Goal: Task Accomplishment & Management: Complete application form

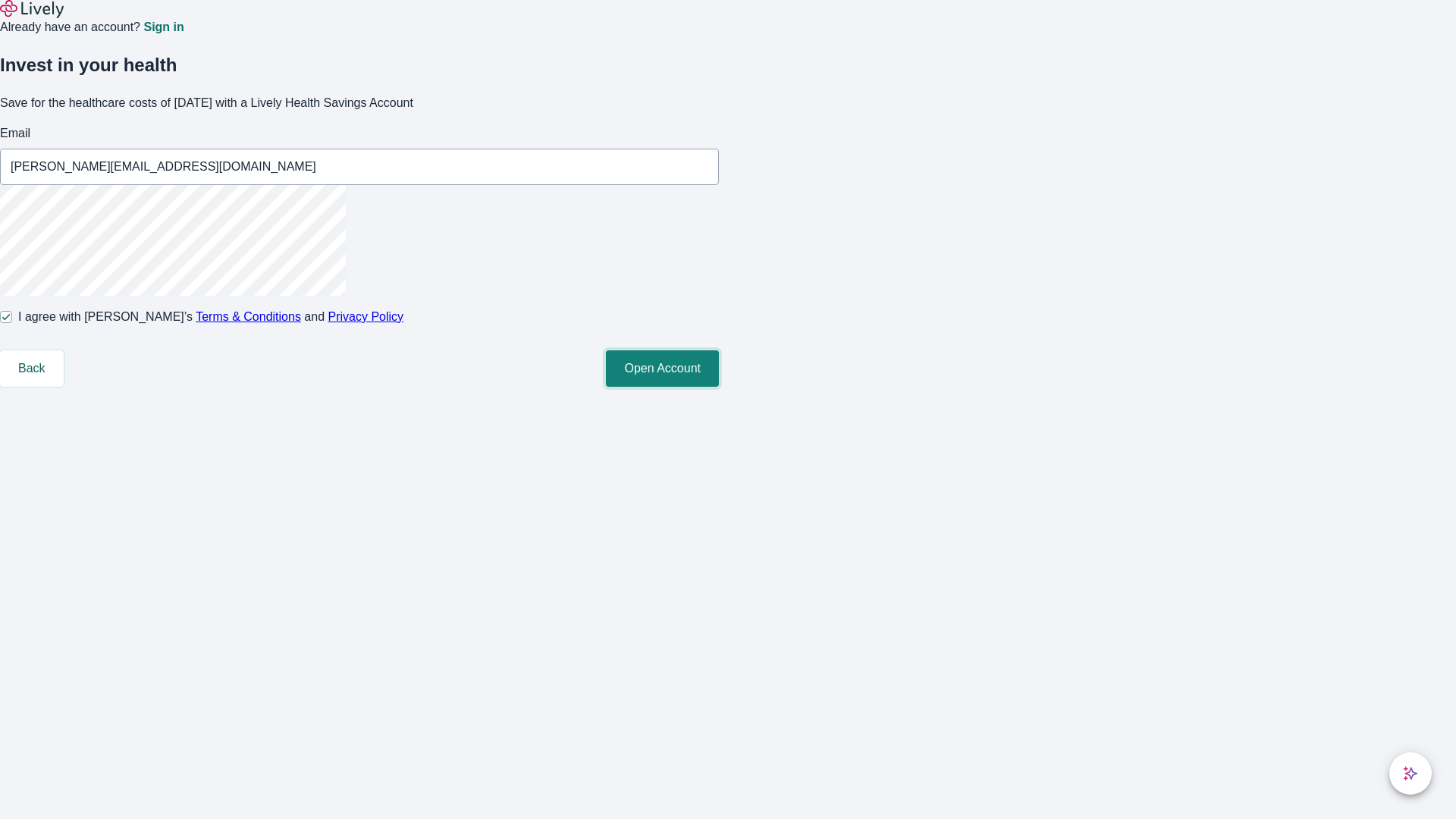
click at [719, 386] on button "Open Account" at bounding box center [663, 368] width 113 height 37
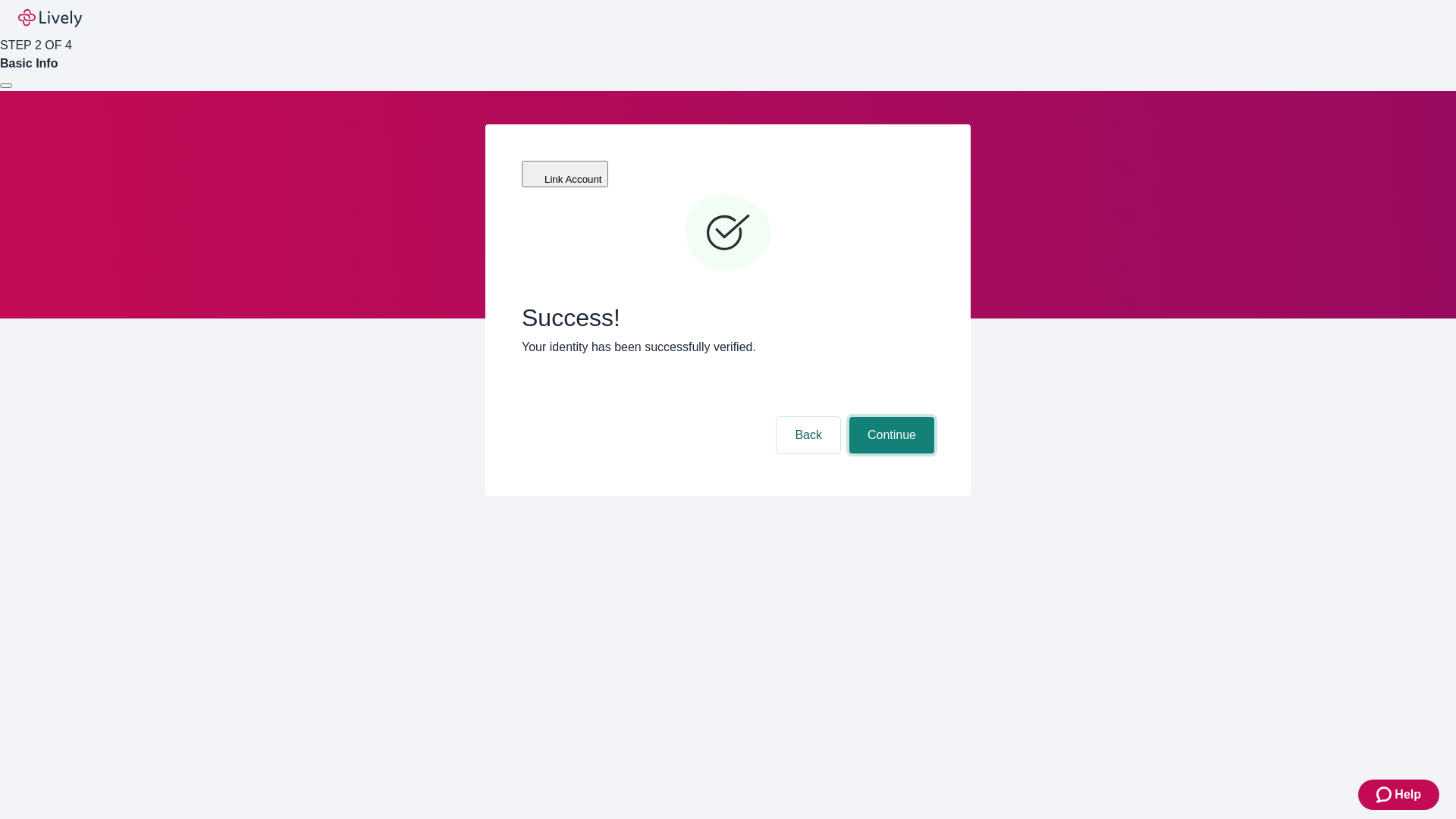
click at [889, 417] on button "Continue" at bounding box center [892, 435] width 85 height 37
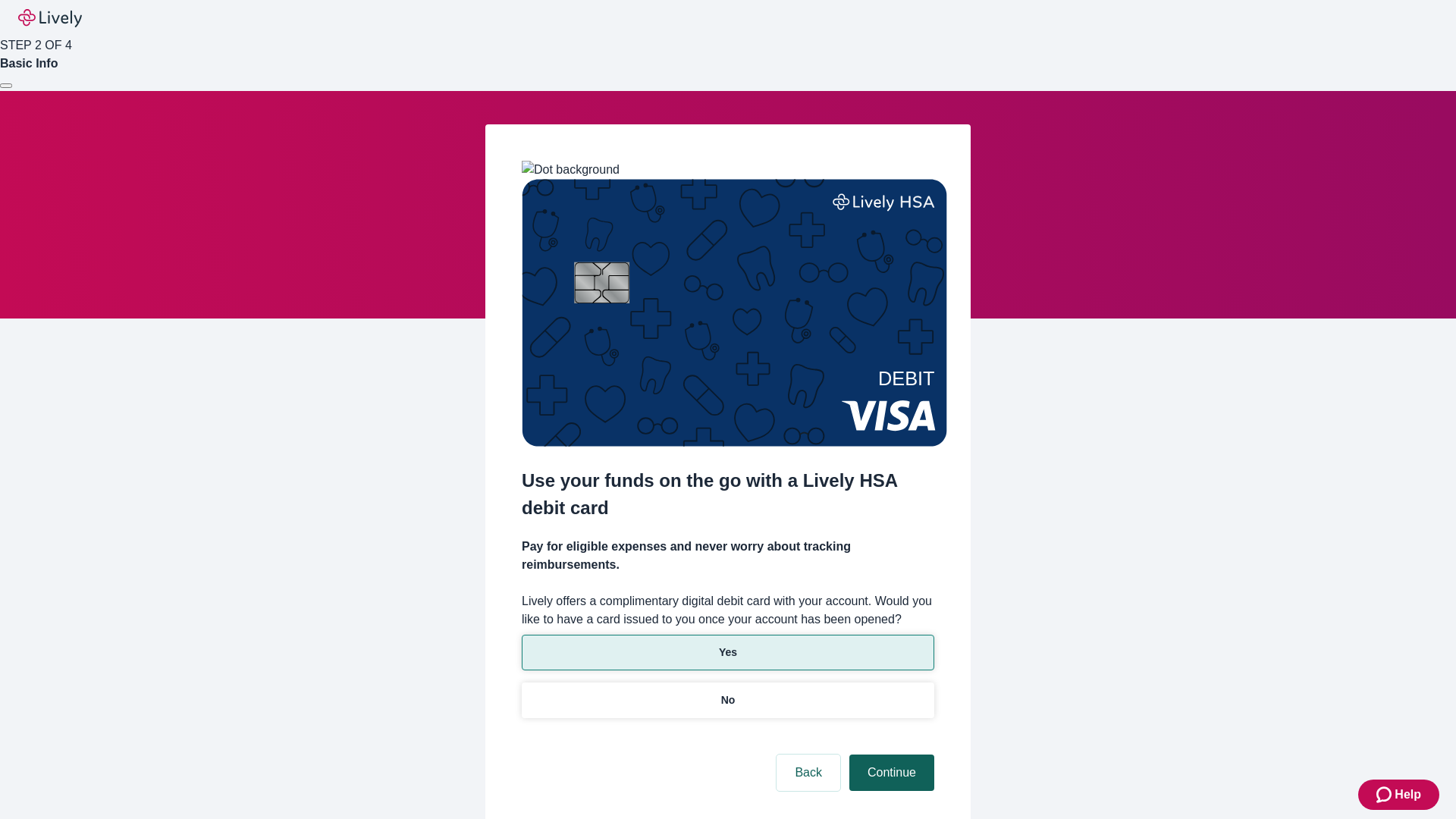
click at [727, 692] on p "No" at bounding box center [728, 700] width 15 height 16
click at [889, 754] on button "Continue" at bounding box center [892, 772] width 85 height 37
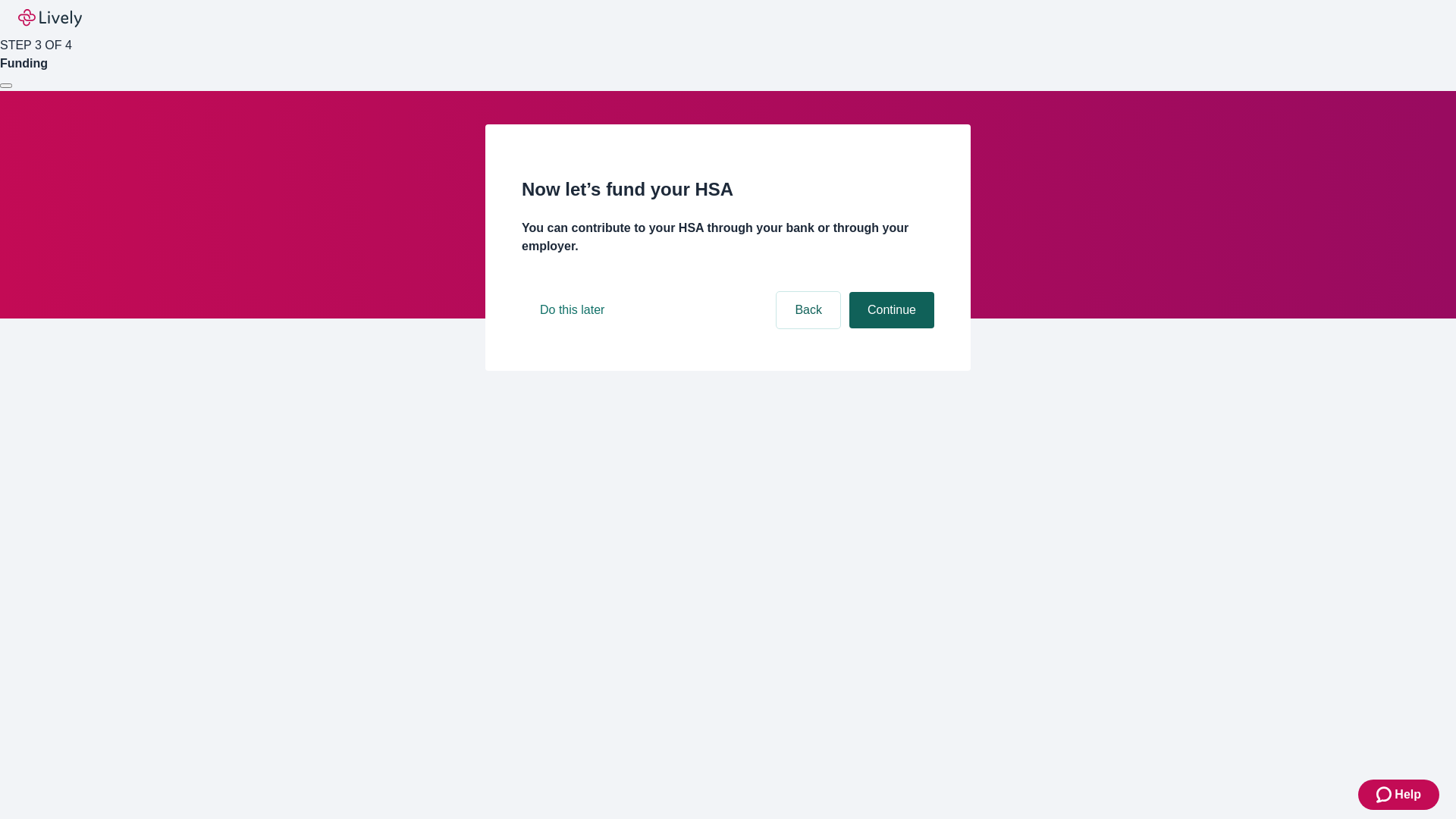
click at [889, 328] on button "Continue" at bounding box center [892, 310] width 85 height 37
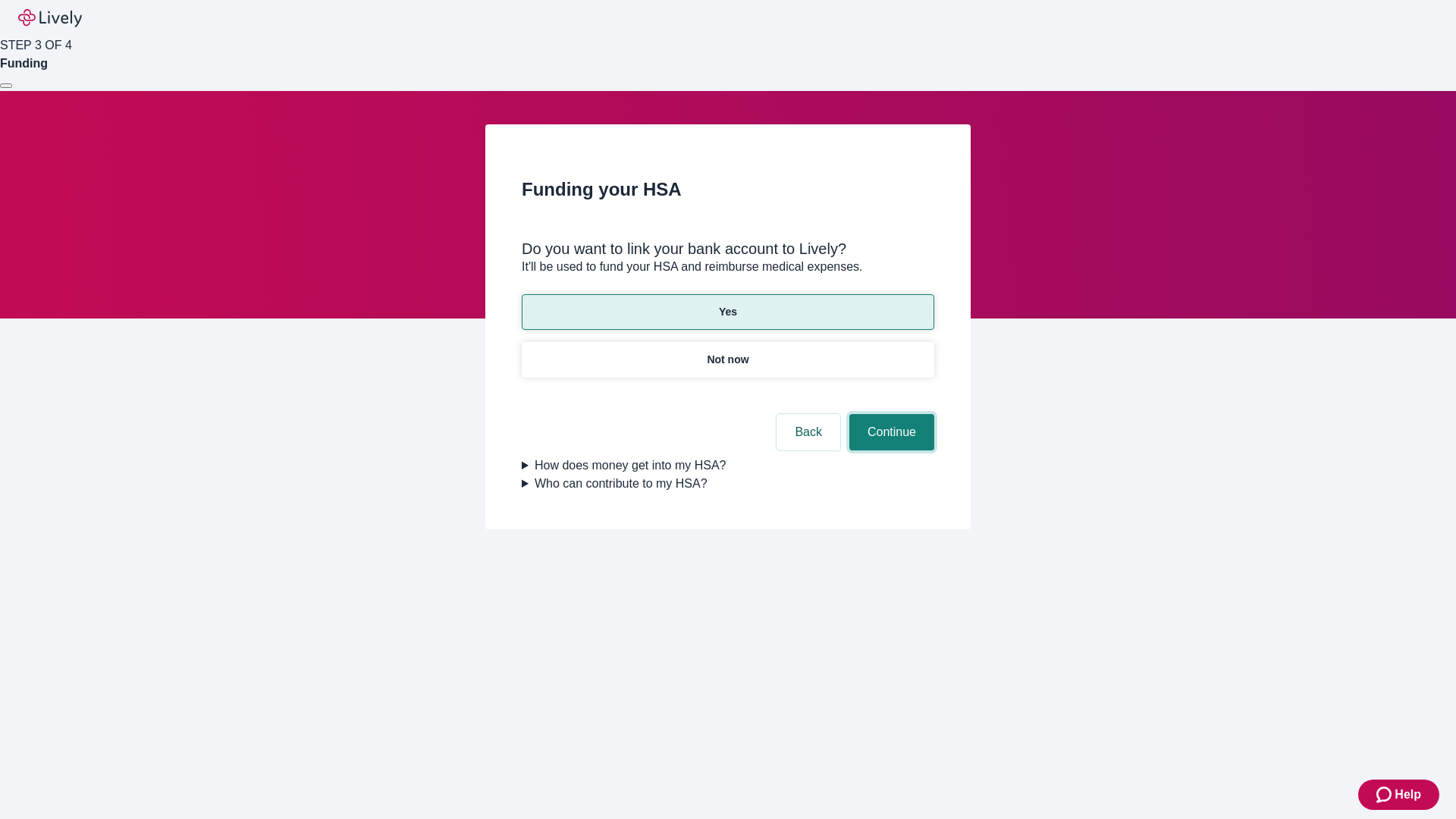
click at [889, 413] on button "Continue" at bounding box center [892, 432] width 85 height 37
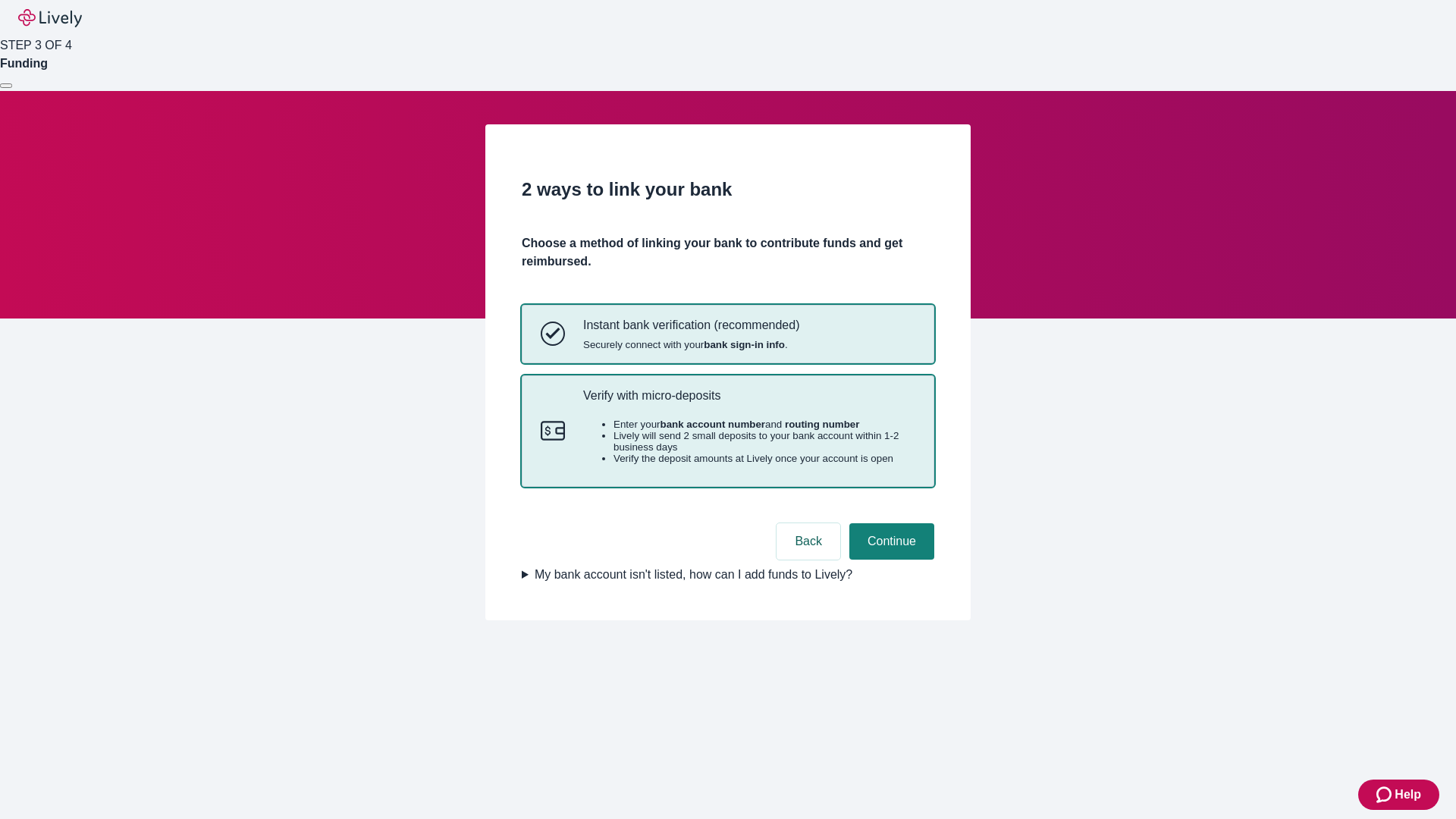
click at [749, 402] on p "Verify with micro-deposits" at bounding box center [749, 395] width 332 height 15
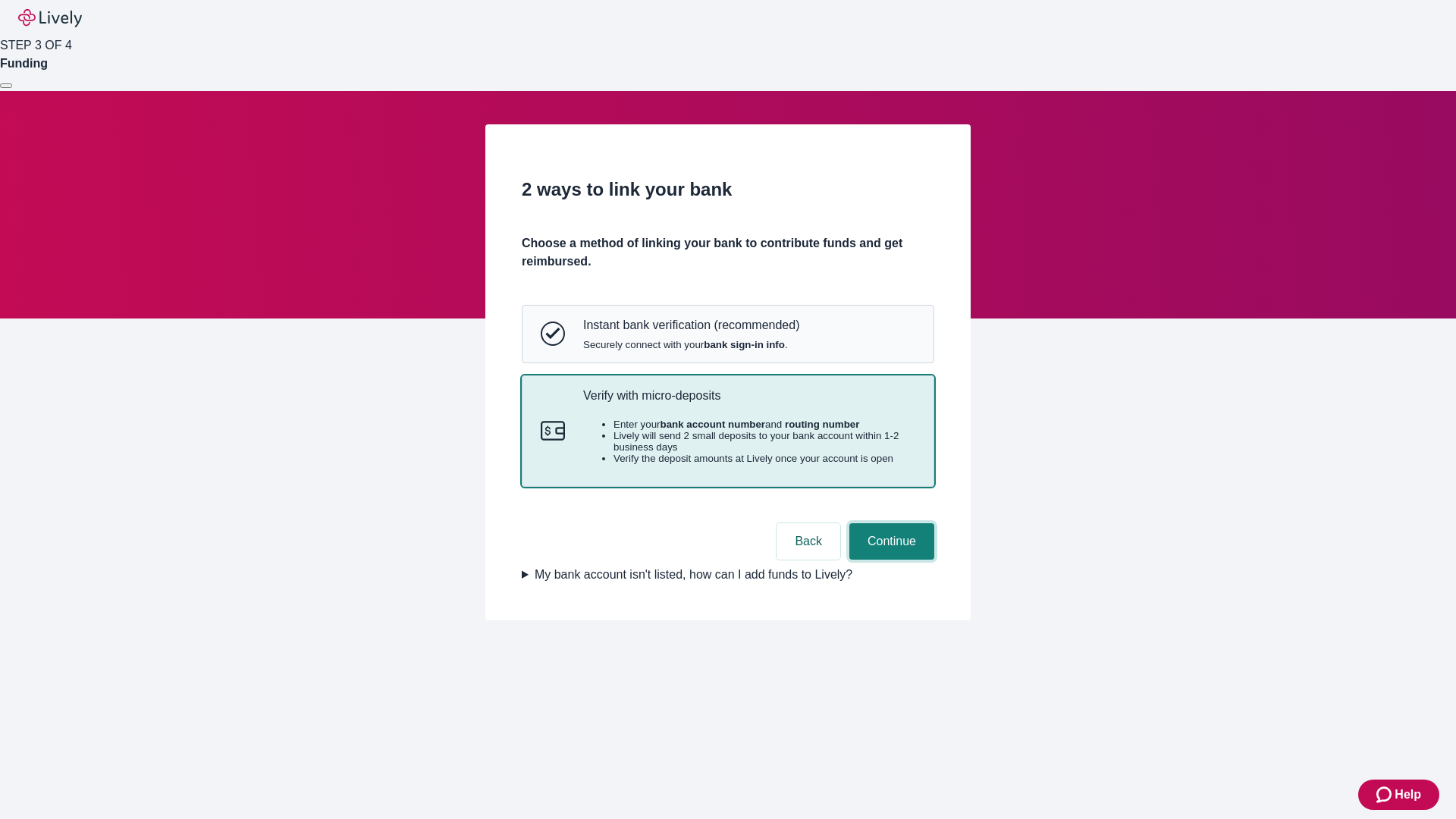
click at [889, 560] on button "Continue" at bounding box center [892, 541] width 85 height 37
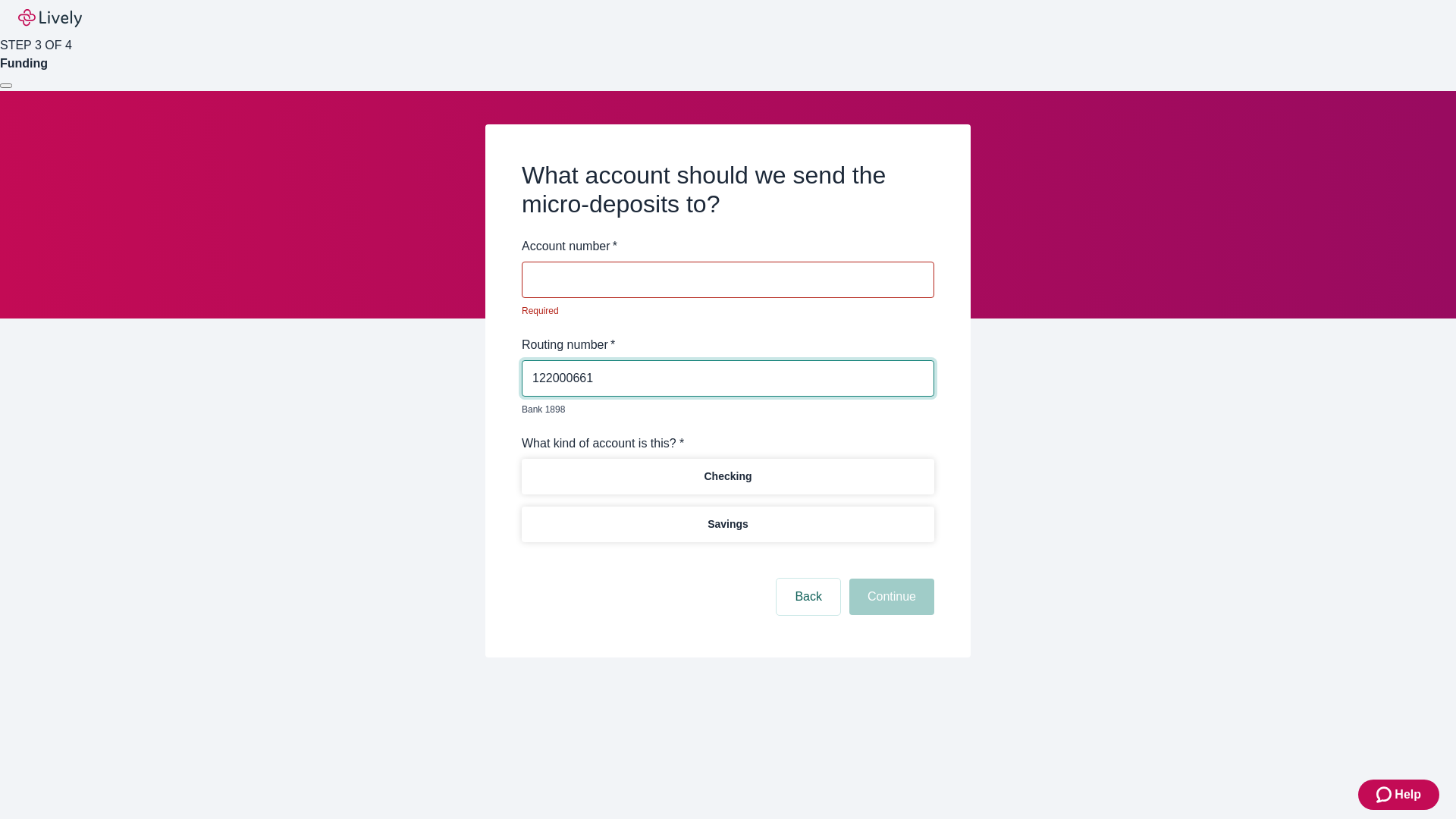
type input "122000661"
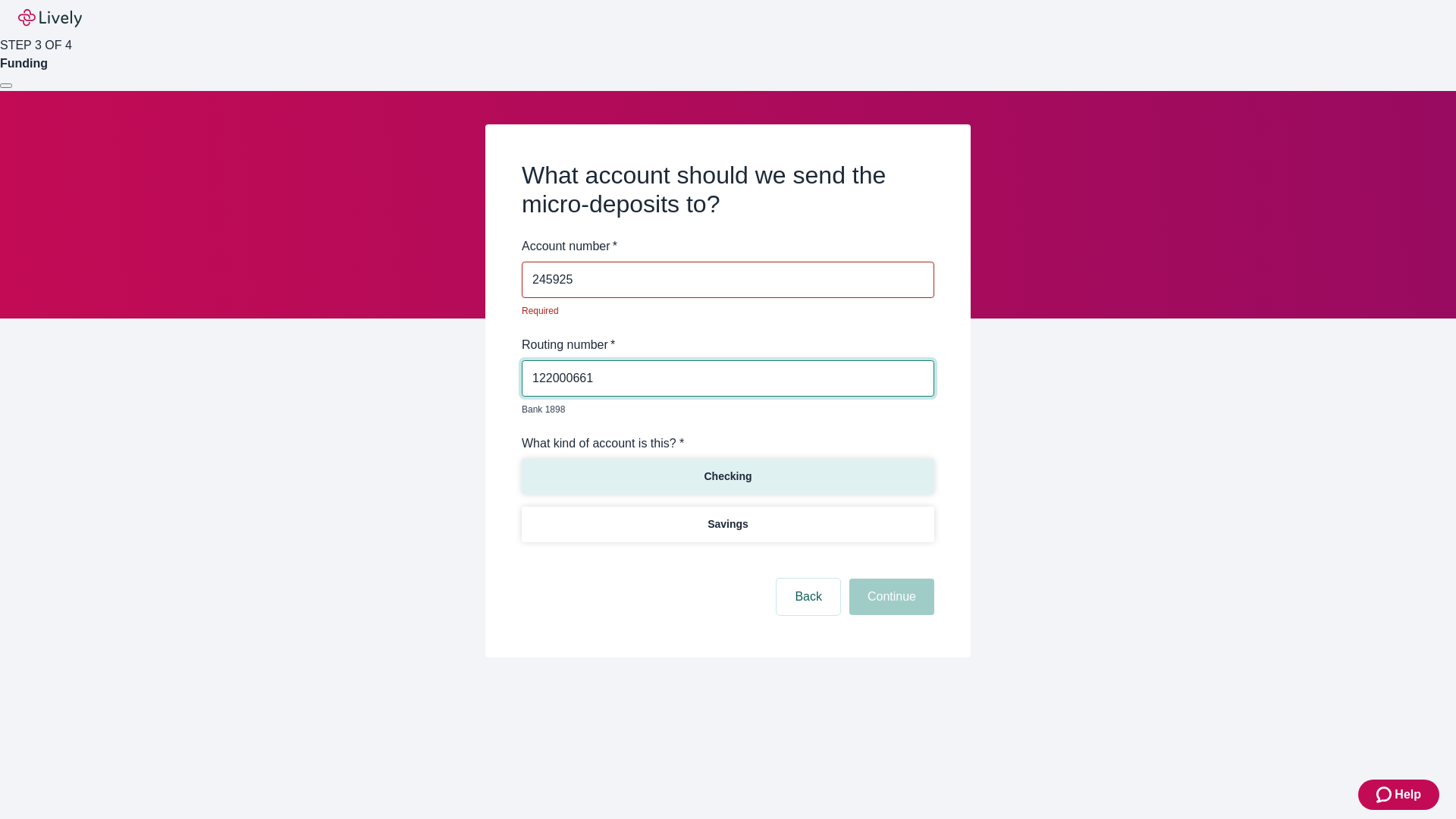
type input "245925"
click at [727, 468] on p "Checking" at bounding box center [727, 476] width 48 height 16
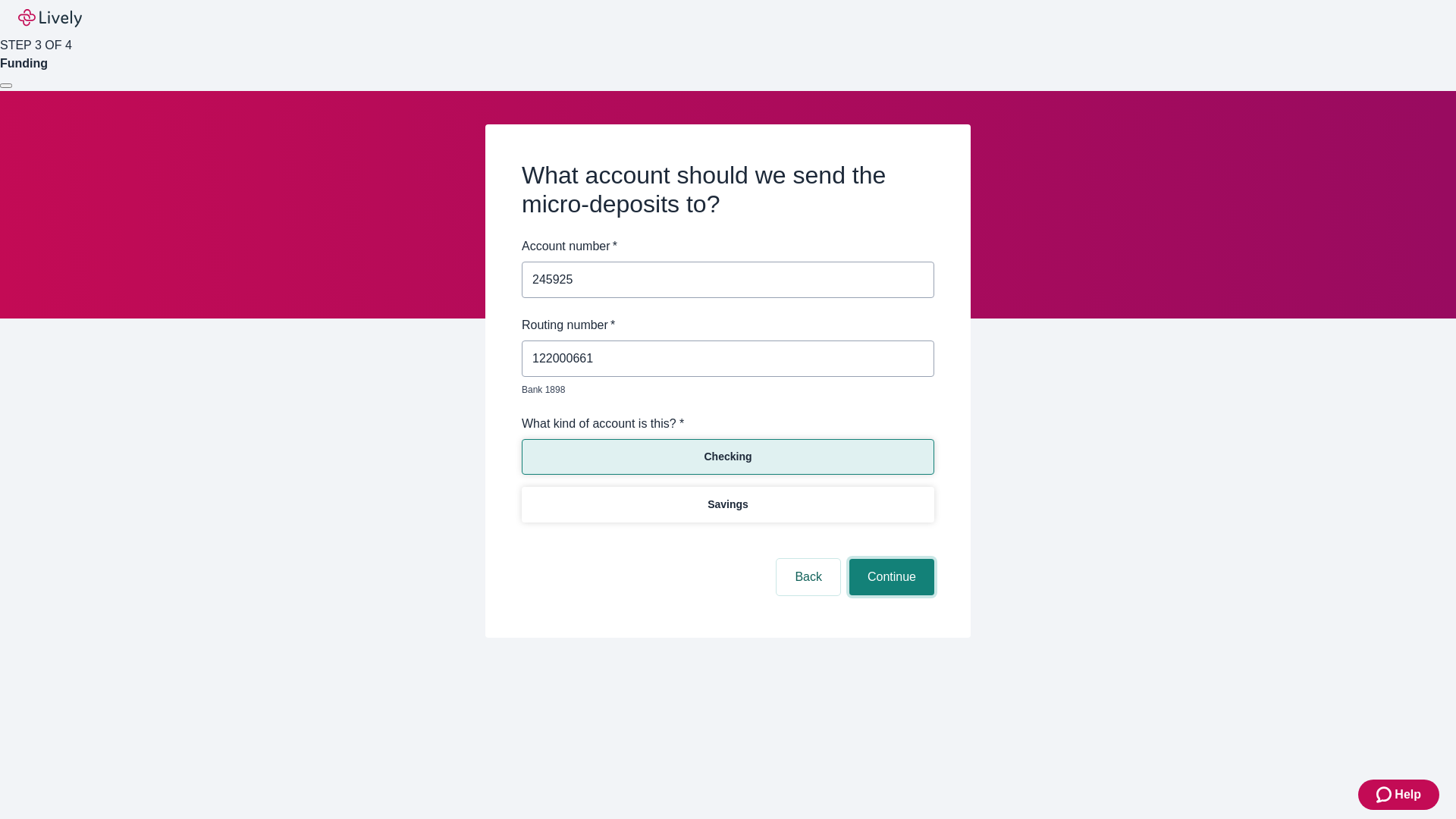
click at [889, 560] on button "Continue" at bounding box center [892, 577] width 85 height 37
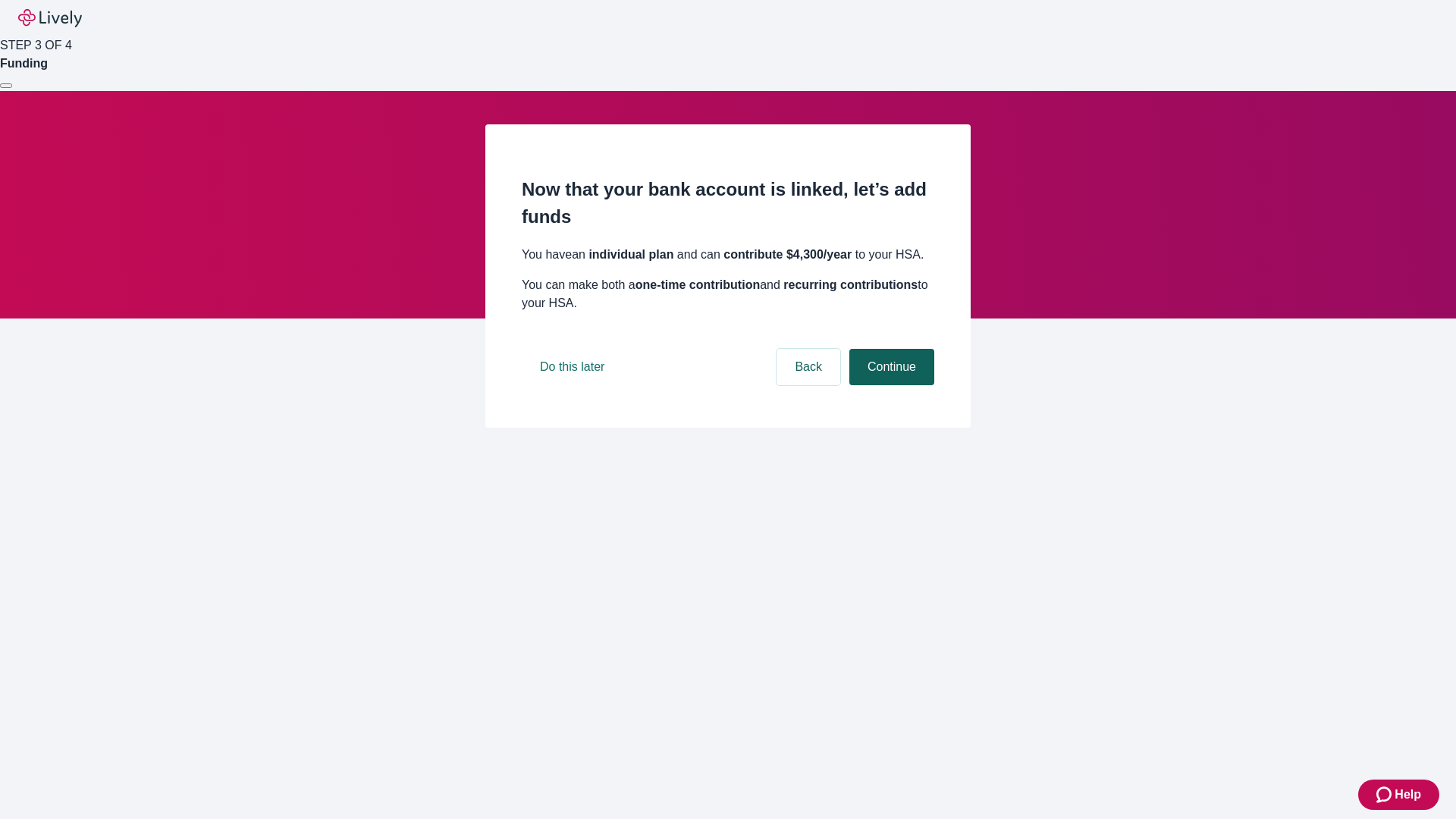
click at [889, 385] on button "Continue" at bounding box center [892, 367] width 85 height 37
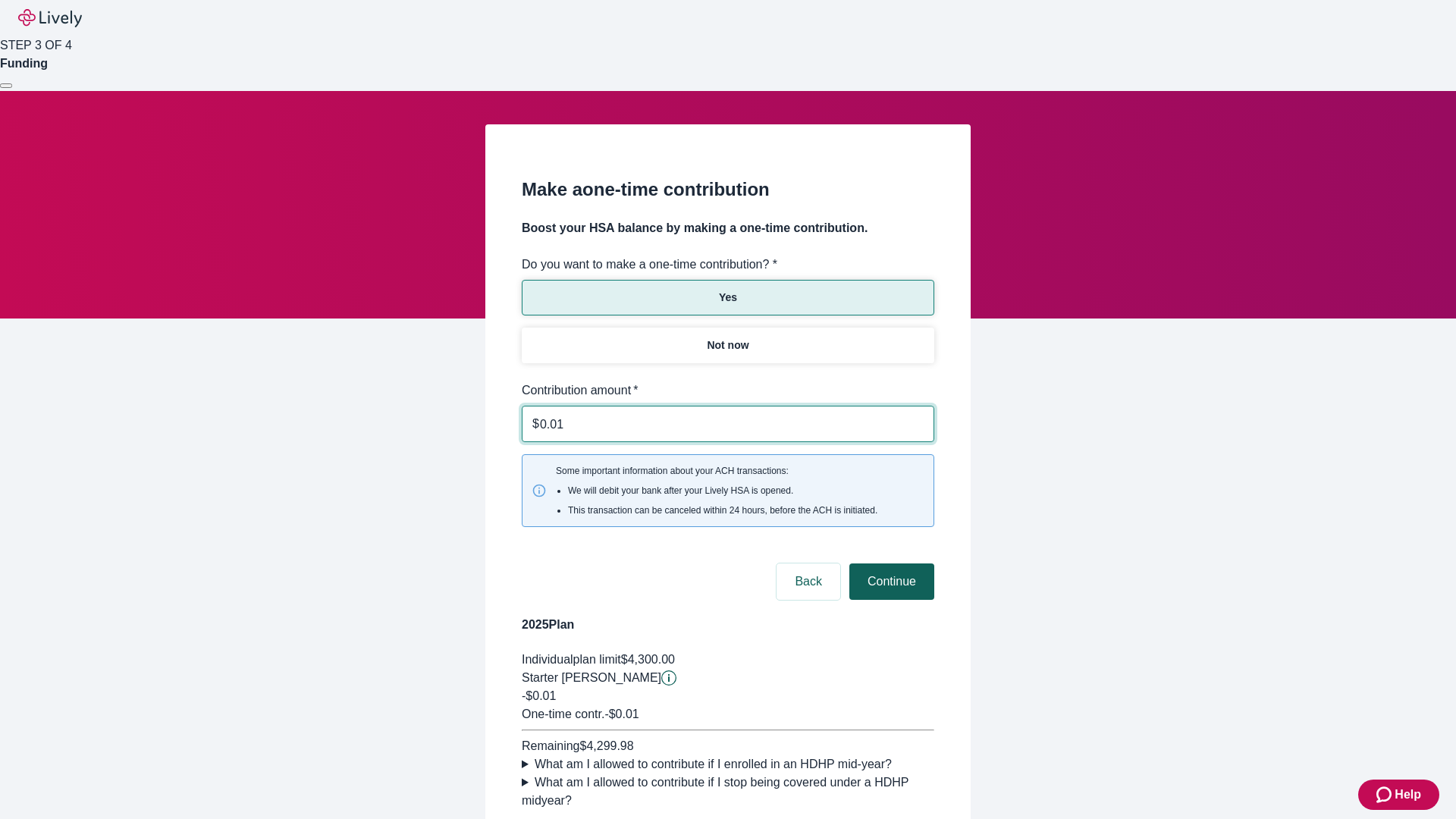
type input "0.01"
click at [889, 563] on button "Continue" at bounding box center [892, 581] width 85 height 37
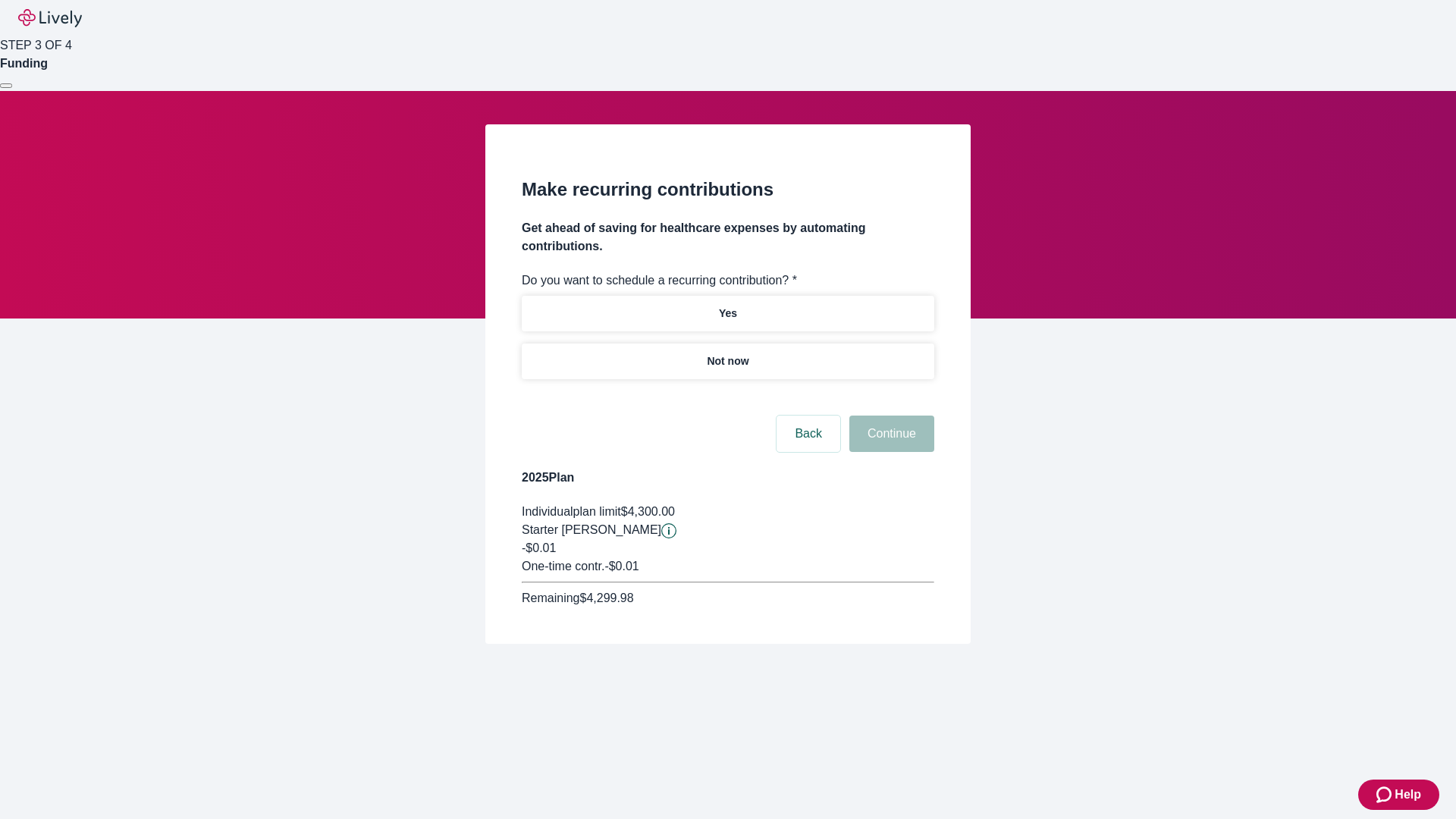
click at [727, 353] on p "Not now" at bounding box center [728, 361] width 42 height 16
click at [889, 415] on button "Continue" at bounding box center [892, 433] width 85 height 37
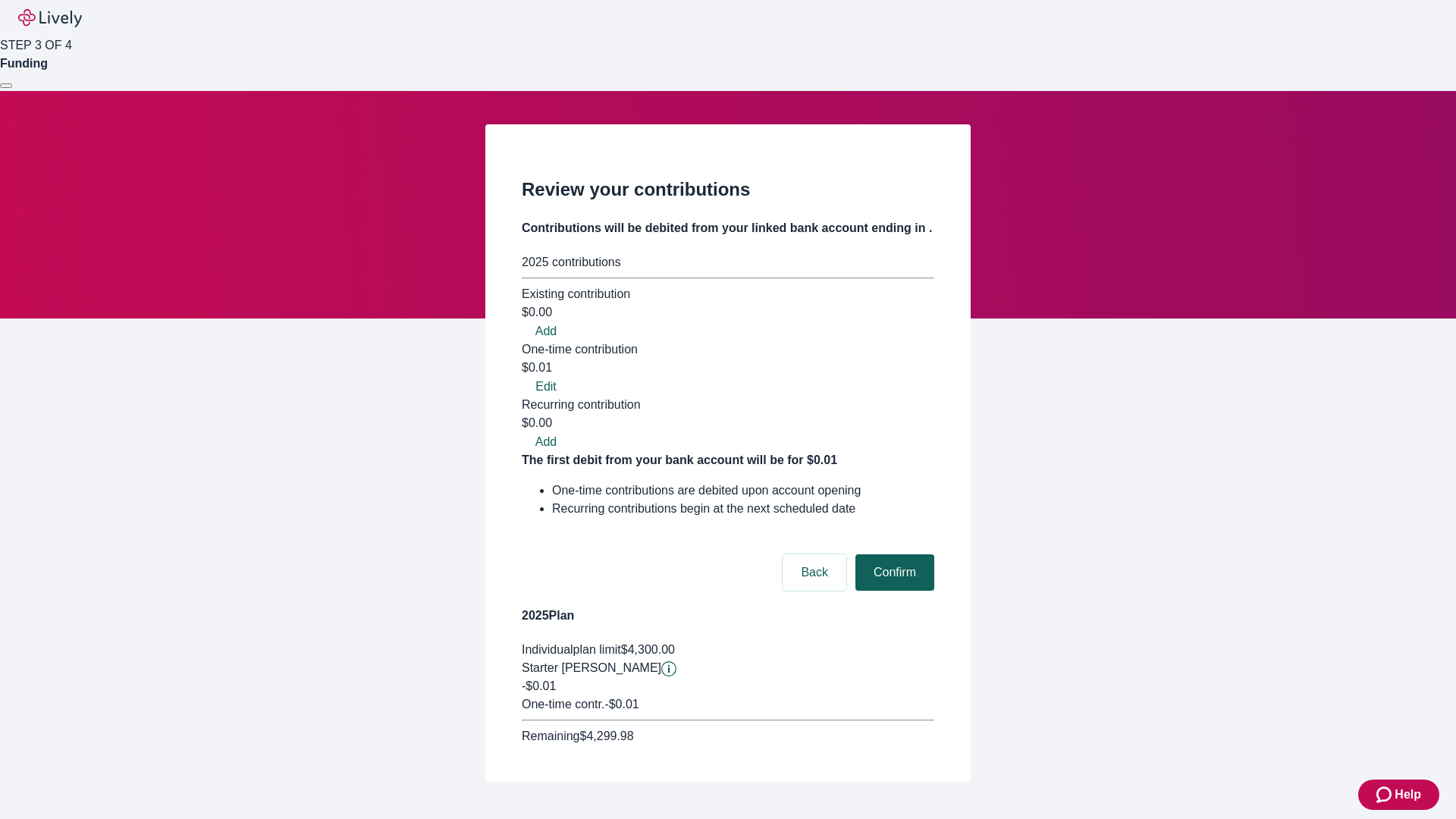
click at [893, 554] on button "Confirm" at bounding box center [894, 573] width 79 height 37
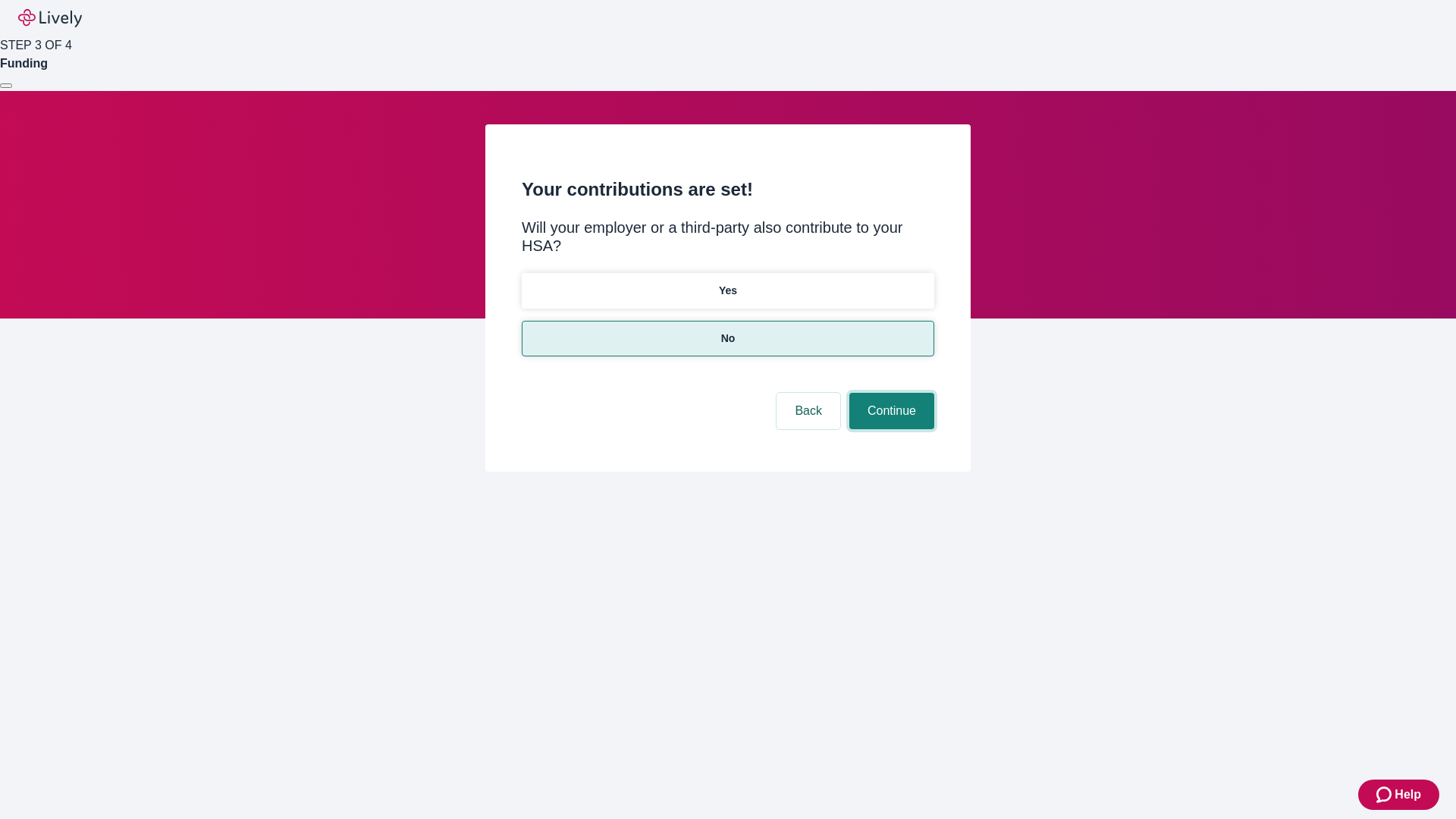
click at [889, 393] on button "Continue" at bounding box center [892, 411] width 85 height 37
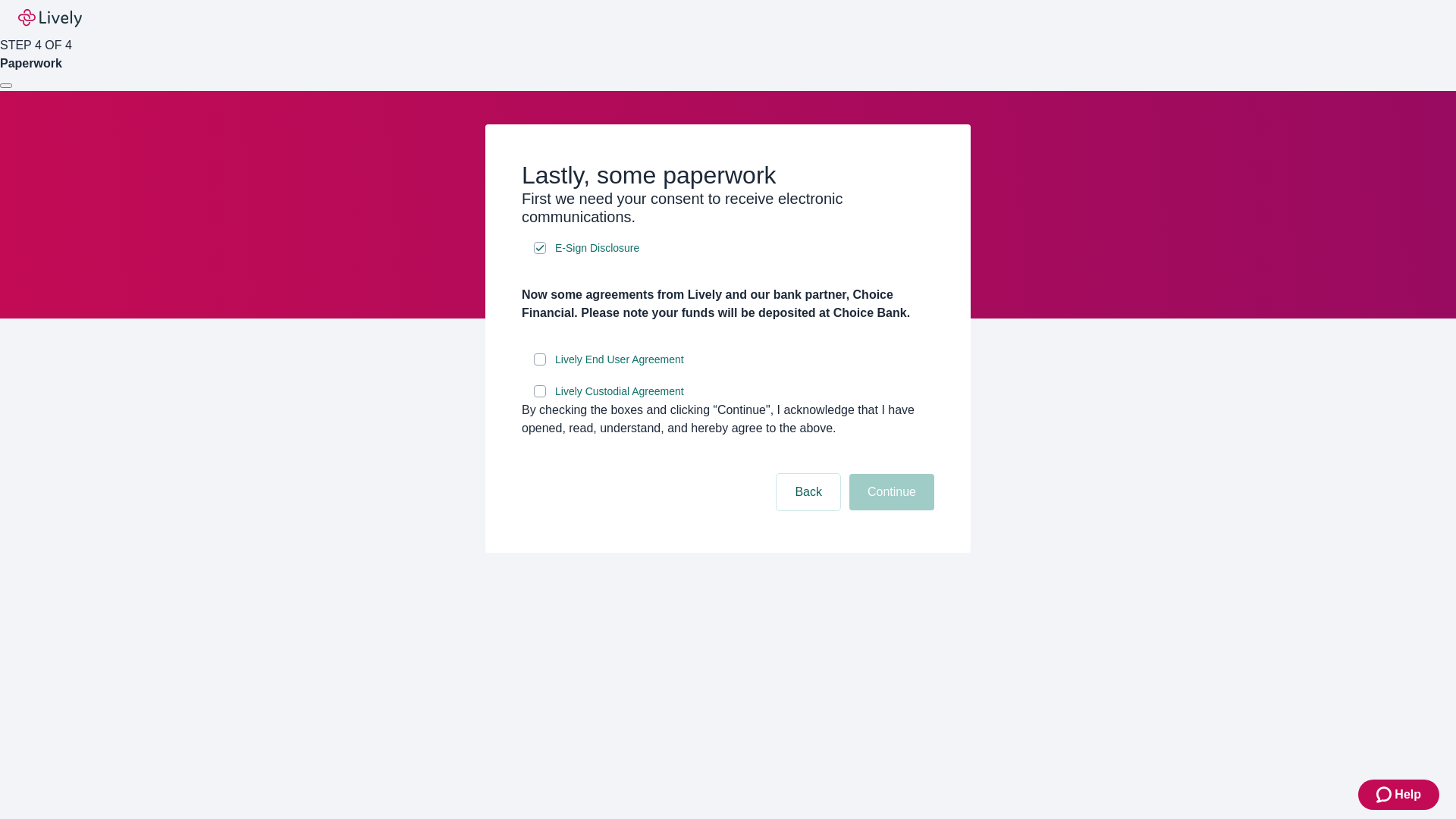
click at [540, 366] on input "Lively End User Agreement" at bounding box center [540, 359] width 12 height 12
checkbox input "true"
click at [540, 397] on input "Lively Custodial Agreement" at bounding box center [540, 391] width 12 height 12
checkbox input "true"
click at [889, 510] on button "Continue" at bounding box center [892, 492] width 85 height 37
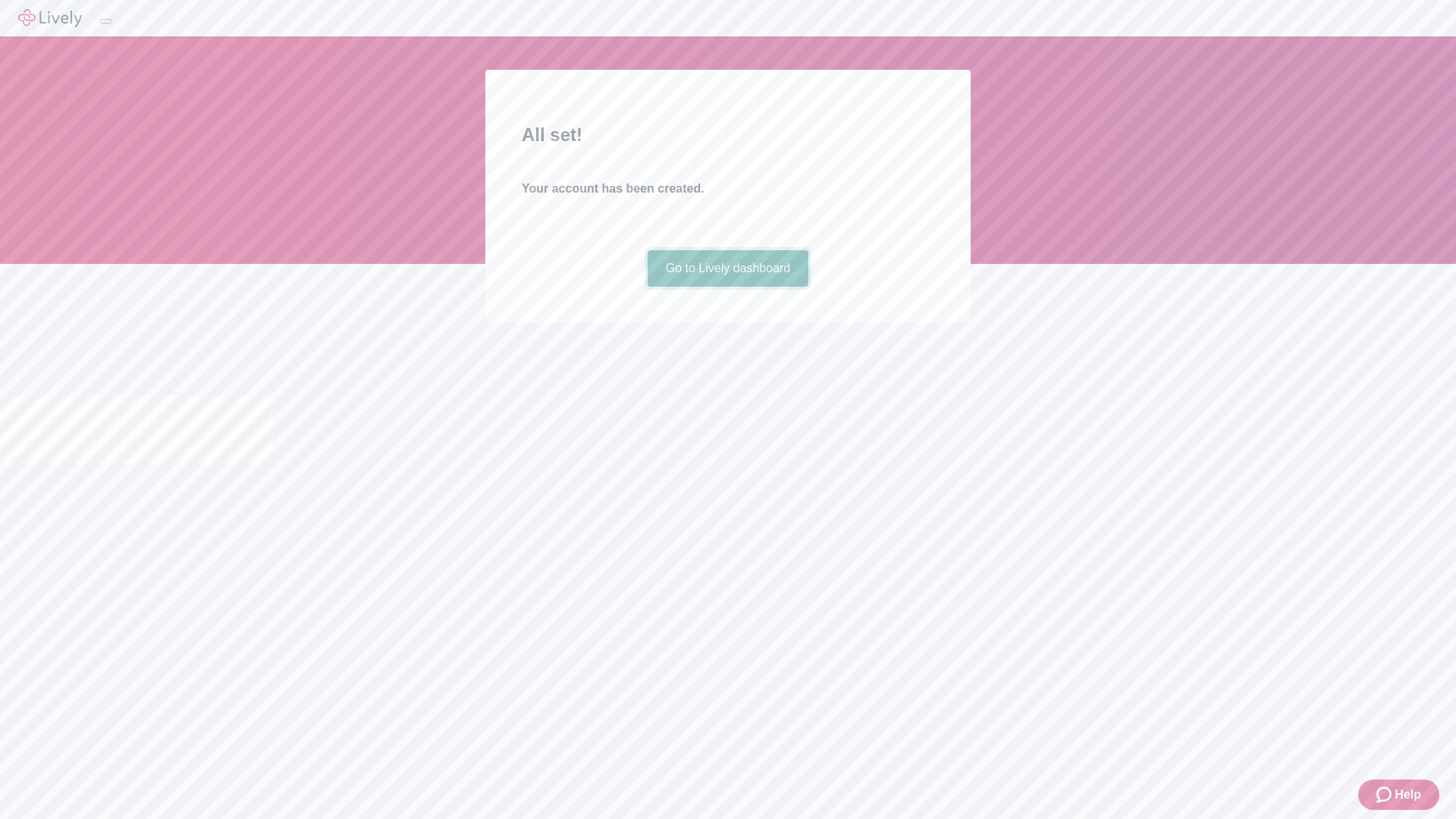
click at [727, 286] on link "Go to Lively dashboard" at bounding box center [728, 268] width 161 height 37
